Goal: Book appointment/travel/reservation

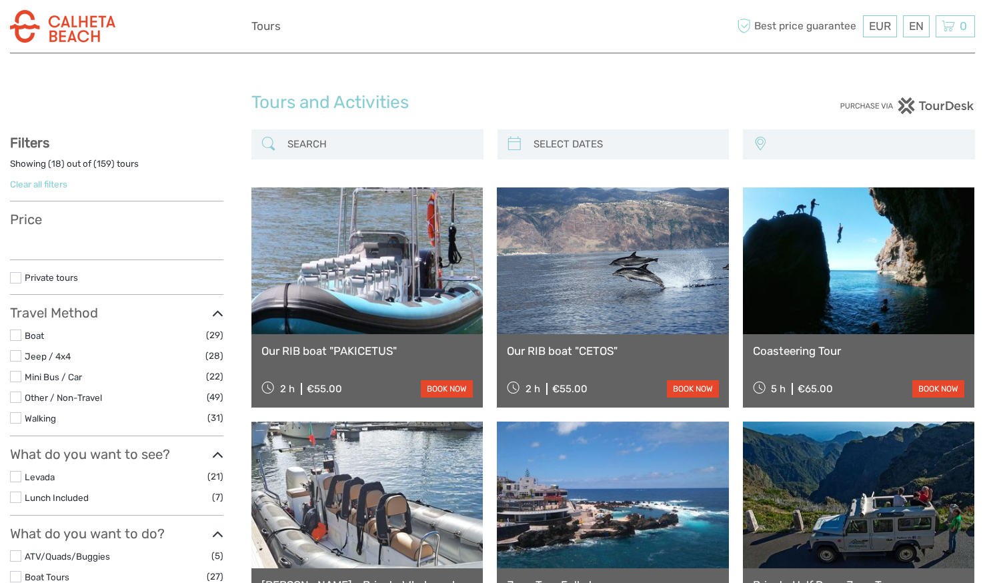
select select
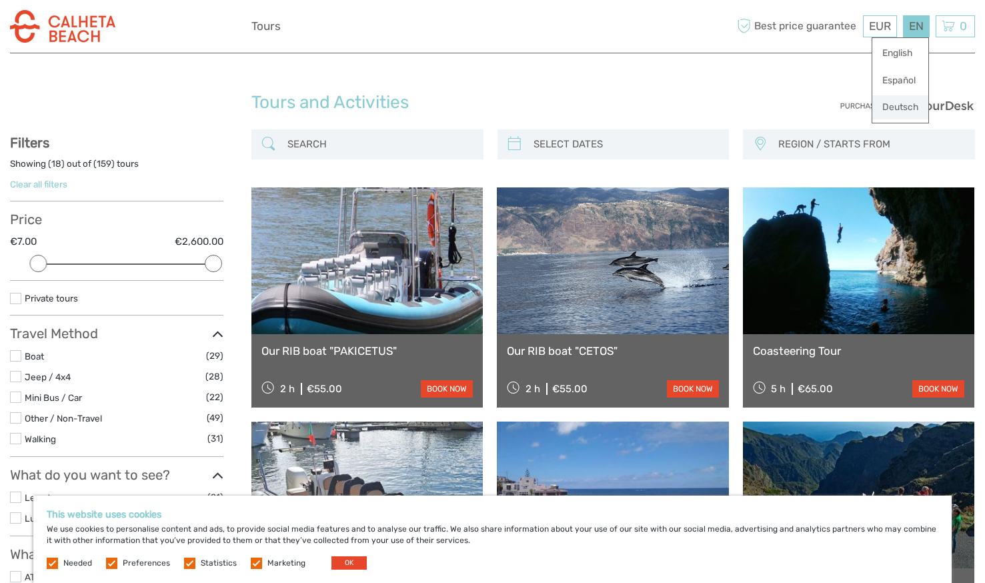
click at [908, 109] on link "Deutsch" at bounding box center [900, 107] width 56 height 24
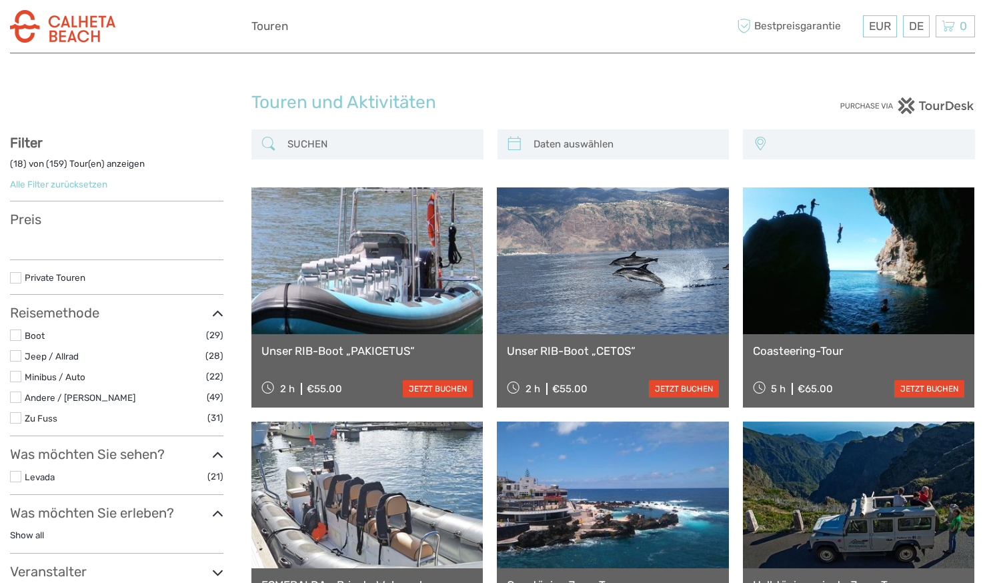
select select
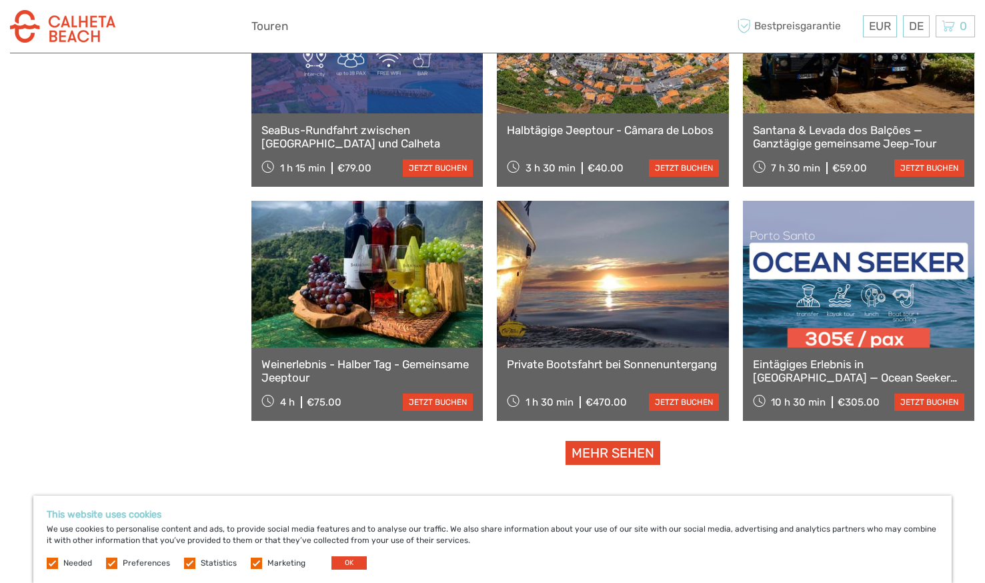
scroll to position [1175, 0]
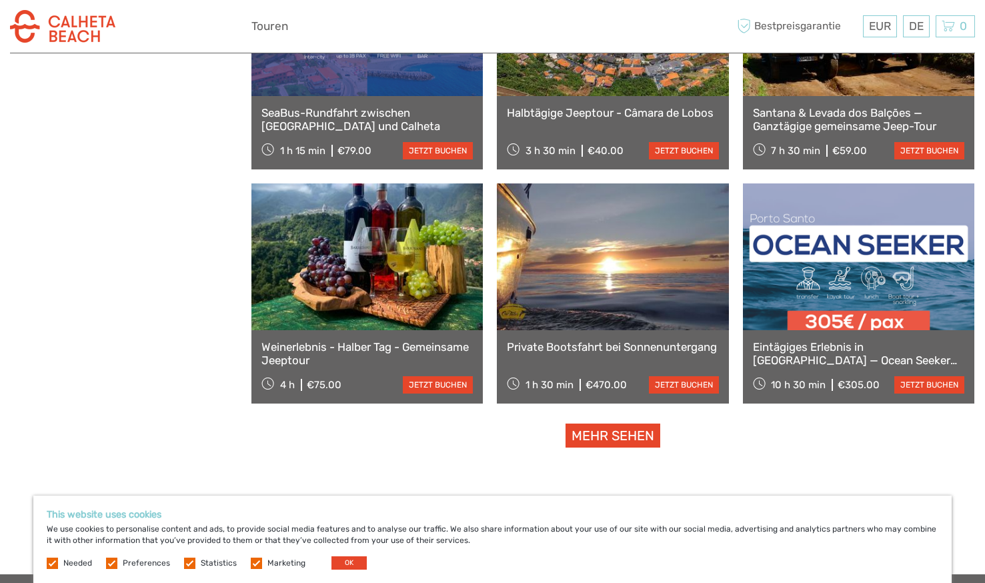
click at [626, 429] on link "Mehr sehen" at bounding box center [613, 436] width 95 height 25
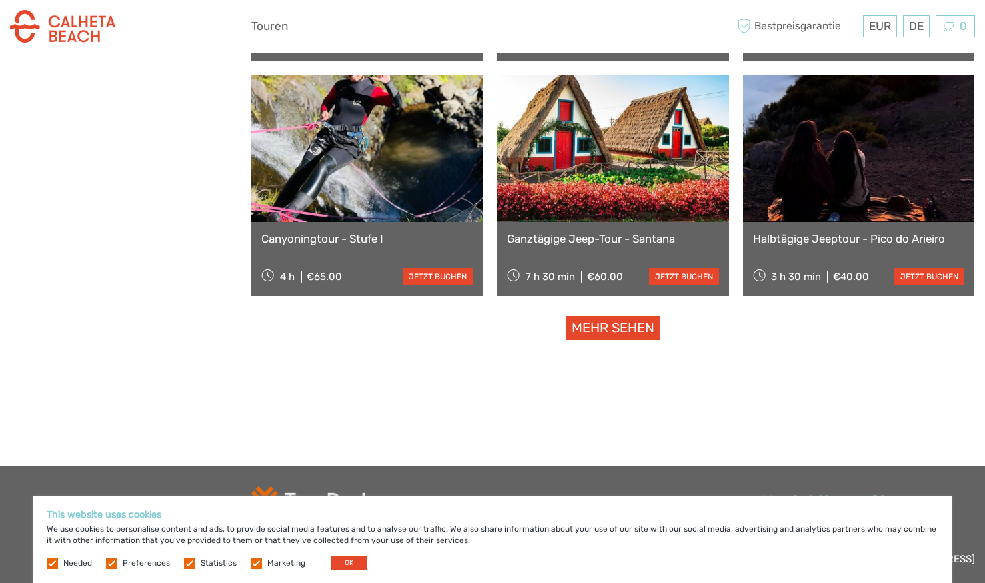
scroll to position [2642, 0]
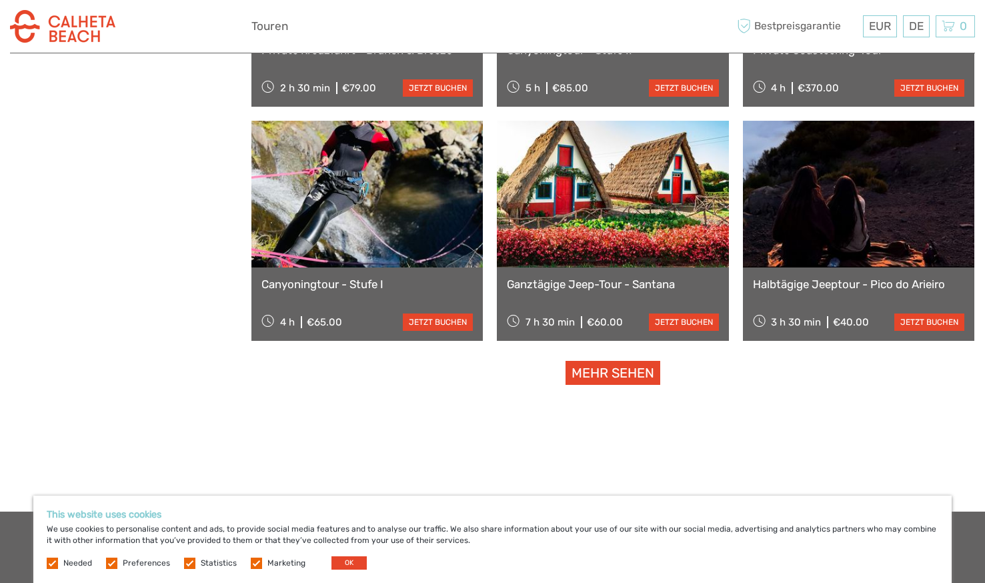
click at [349, 215] on link at bounding box center [366, 194] width 231 height 147
